Goal: Information Seeking & Learning: Learn about a topic

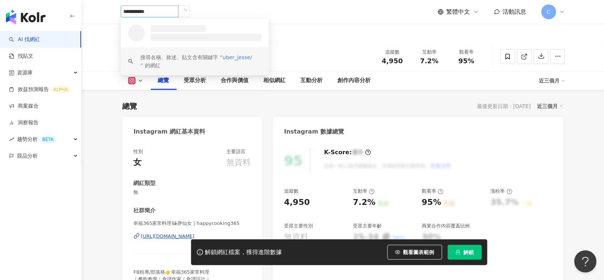
click at [166, 13] on input "**********" at bounding box center [150, 12] width 58 height 12
type input "**********"
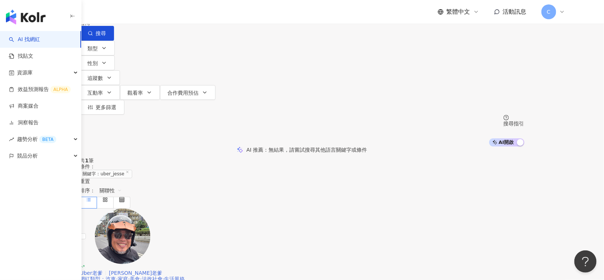
click at [103, 270] on span "Uber老爹" at bounding box center [91, 273] width 23 height 6
